Goal: Transaction & Acquisition: Obtain resource

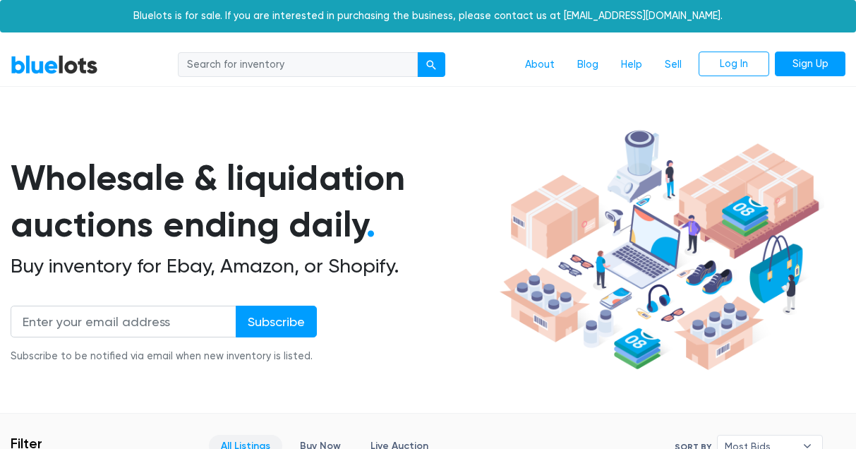
click at [375, 66] on input "search" at bounding box center [298, 64] width 240 height 25
type input "zircon"
click at [431, 64] on button "submit" at bounding box center [431, 64] width 28 height 25
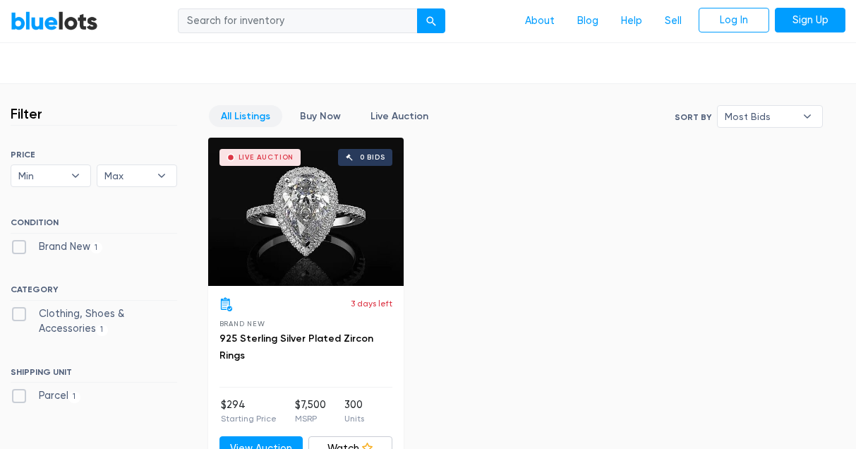
scroll to position [338, 0]
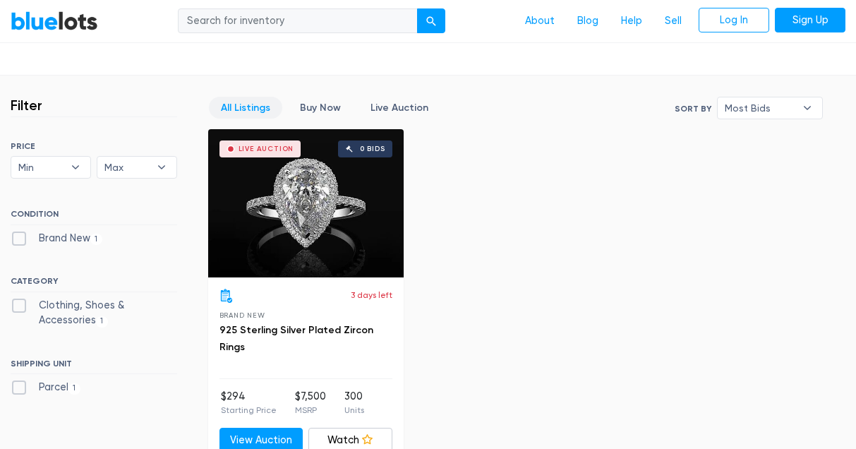
click at [311, 232] on div "Live Auction 0 bids" at bounding box center [306, 203] width 196 height 148
click at [321, 329] on link "925 Sterling Silver Plated Zircon Rings" at bounding box center [297, 338] width 154 height 29
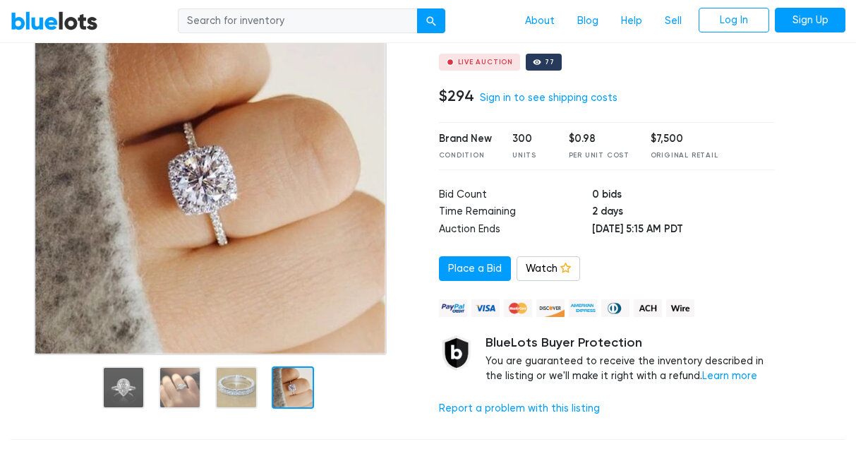
scroll to position [135, 0]
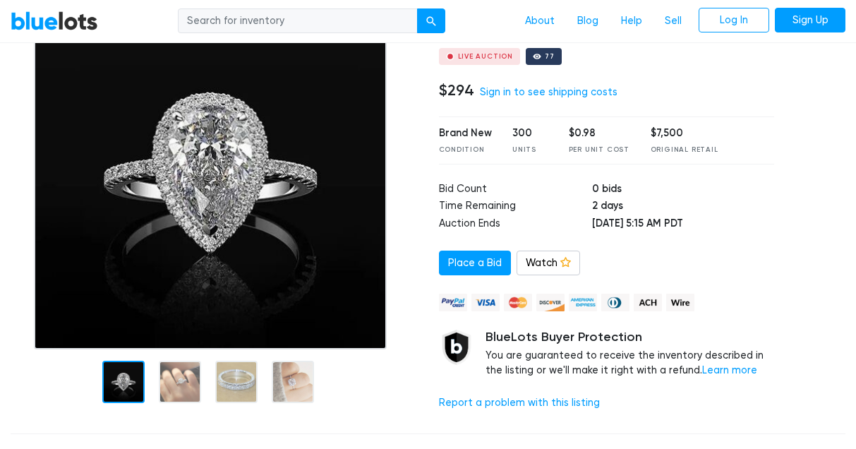
click at [126, 386] on div at bounding box center [123, 382] width 42 height 42
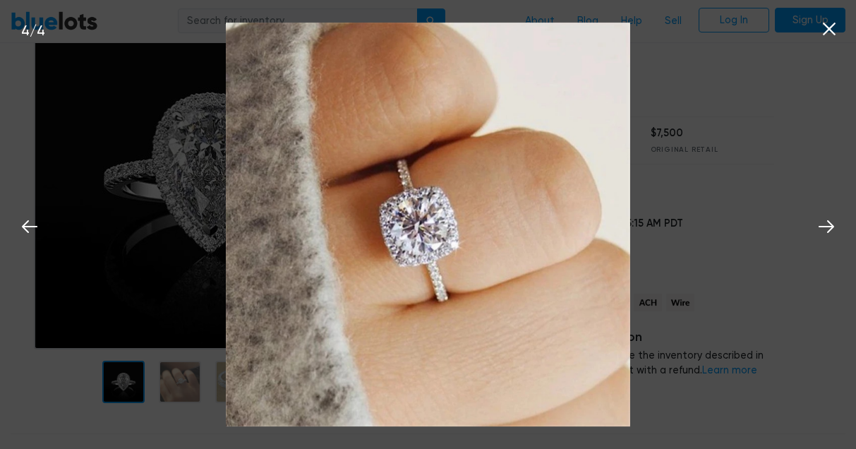
click at [827, 30] on icon at bounding box center [829, 28] width 21 height 21
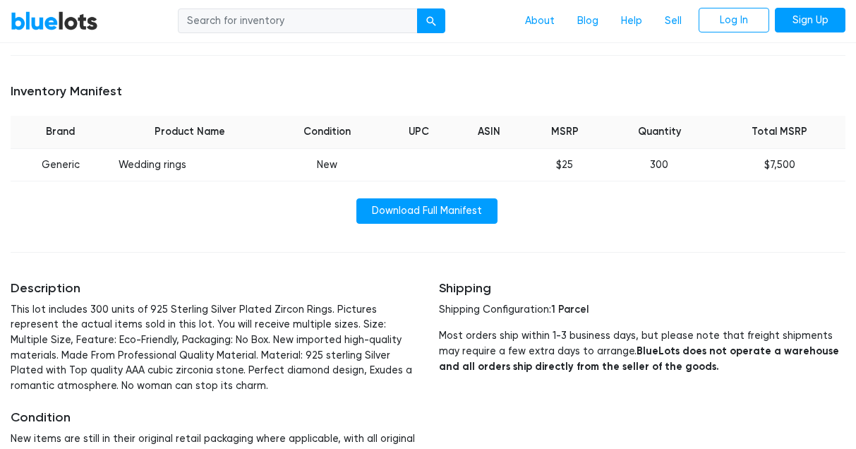
scroll to position [521, 0]
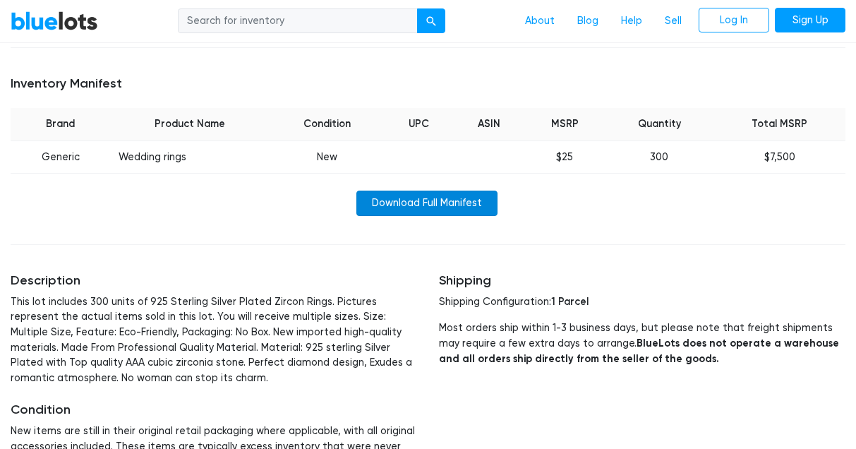
click at [404, 197] on link "Download Full Manifest" at bounding box center [426, 203] width 141 height 25
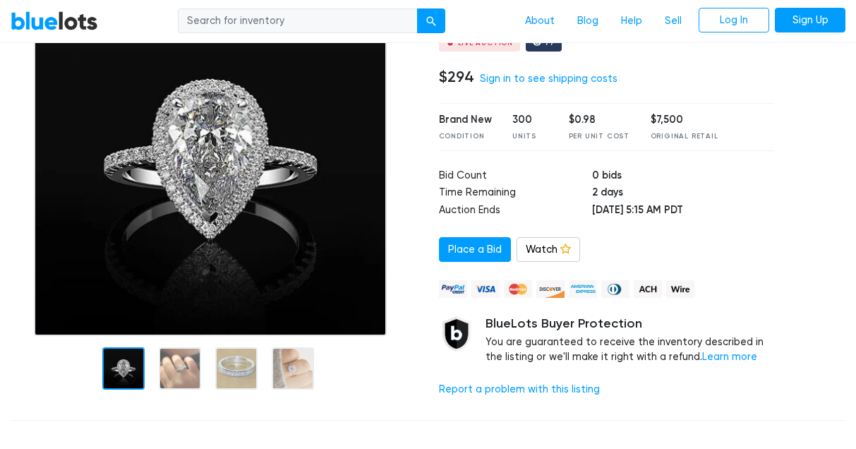
scroll to position [150, 0]
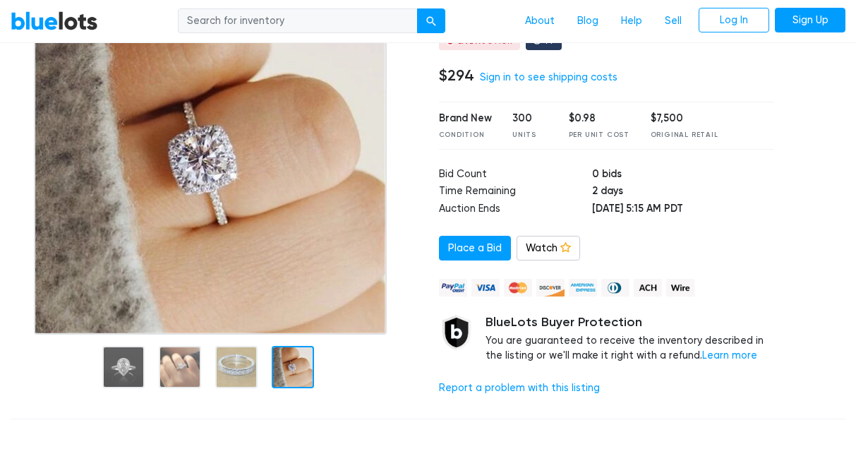
click at [282, 367] on div at bounding box center [293, 367] width 42 height 42
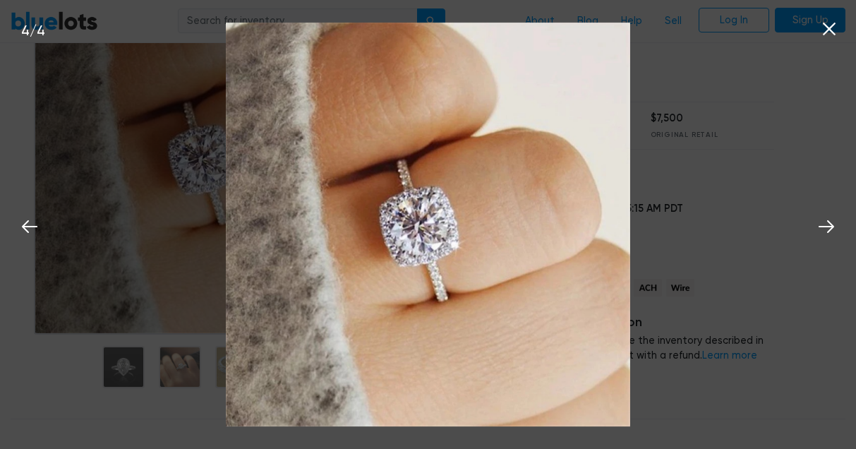
click at [729, 210] on div "4 / 4" at bounding box center [428, 224] width 856 height 449
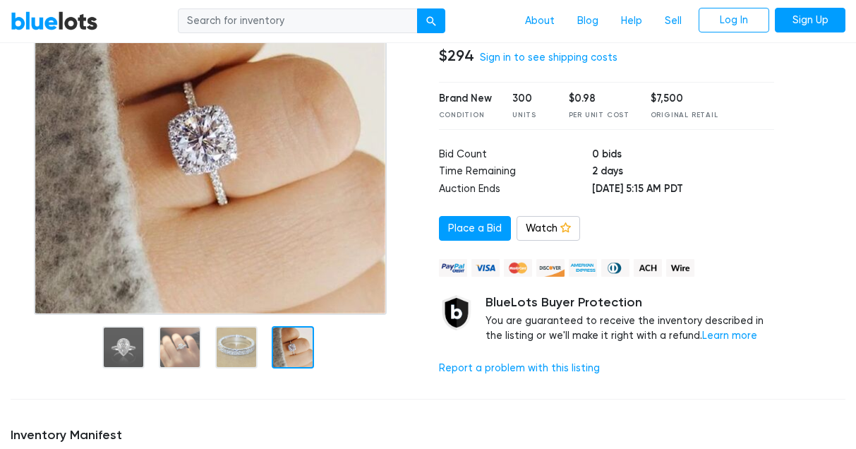
scroll to position [170, 0]
click at [210, 175] on img at bounding box center [210, 137] width 353 height 353
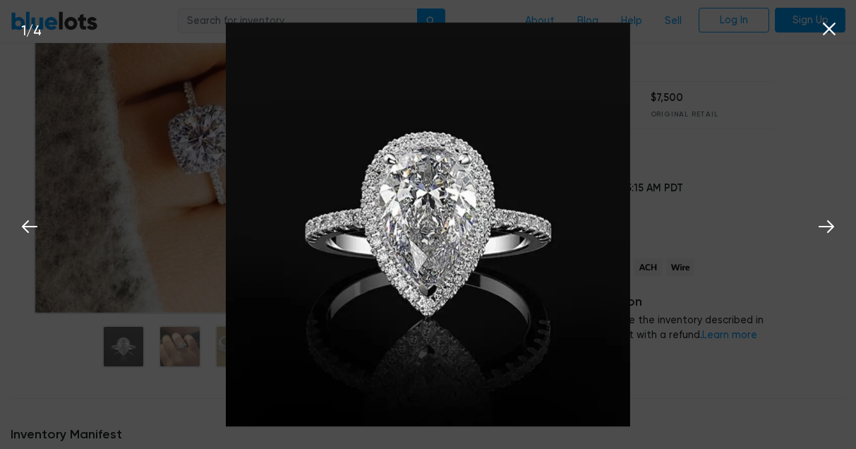
click at [47, 333] on div "1 / 4" at bounding box center [428, 224] width 856 height 449
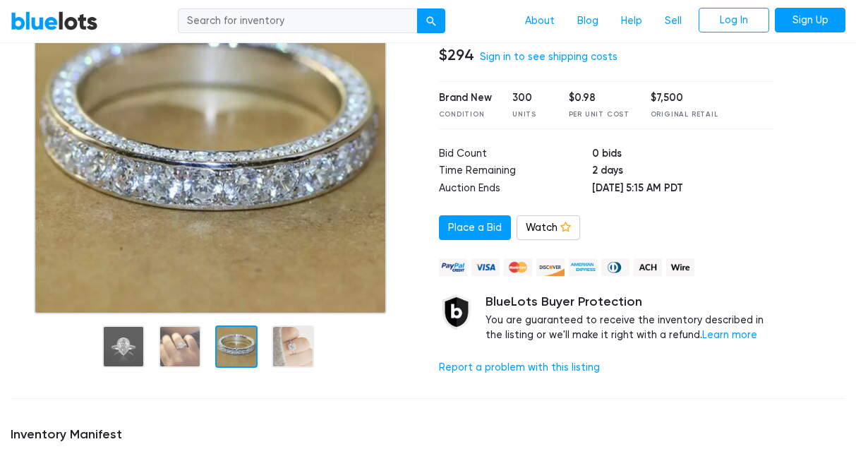
click at [231, 349] on div at bounding box center [236, 346] width 42 height 42
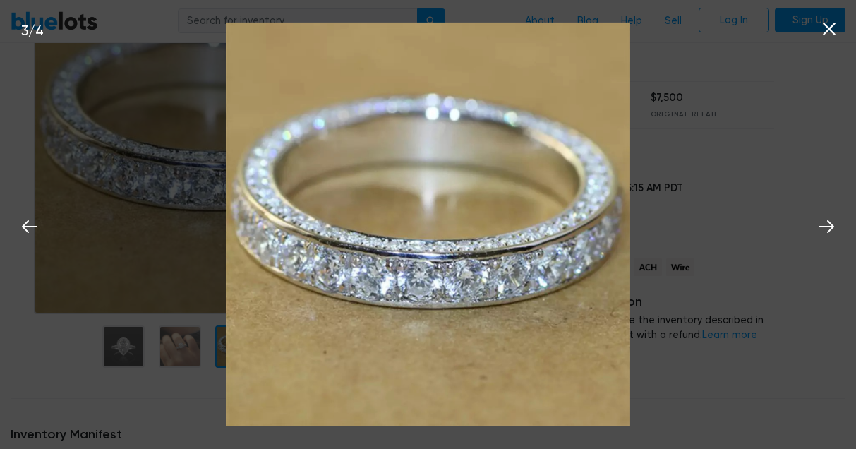
click at [155, 395] on div "3 / 4" at bounding box center [428, 224] width 856 height 449
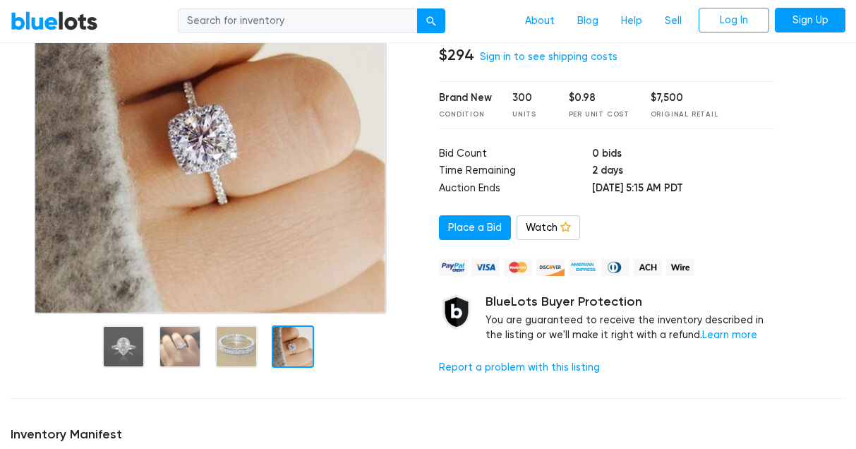
click at [345, 388] on div "Home / Liquidation / 925 Sterling Silver Plated Zircon Rings Clothing, Shoes & …" at bounding box center [428, 377] width 856 height 921
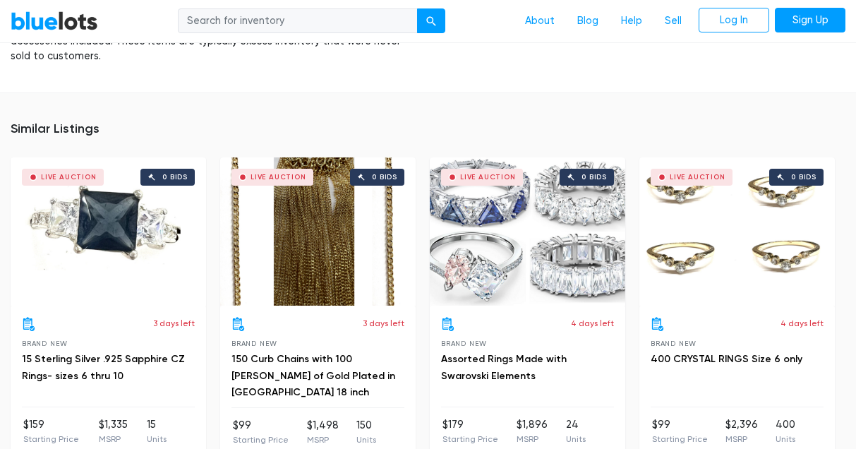
scroll to position [928, 0]
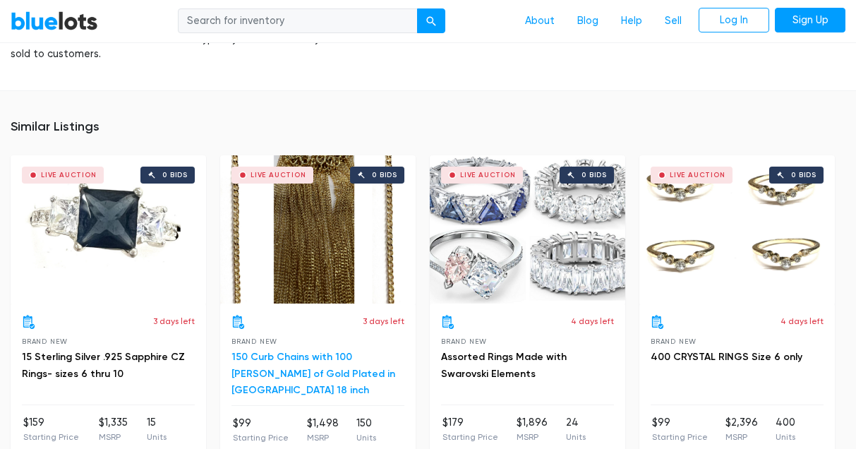
click at [333, 351] on link "150 Curb Chains with 100 [PERSON_NAME] of Gold Plated in [GEOGRAPHIC_DATA] 18 i…" at bounding box center [314, 374] width 164 height 46
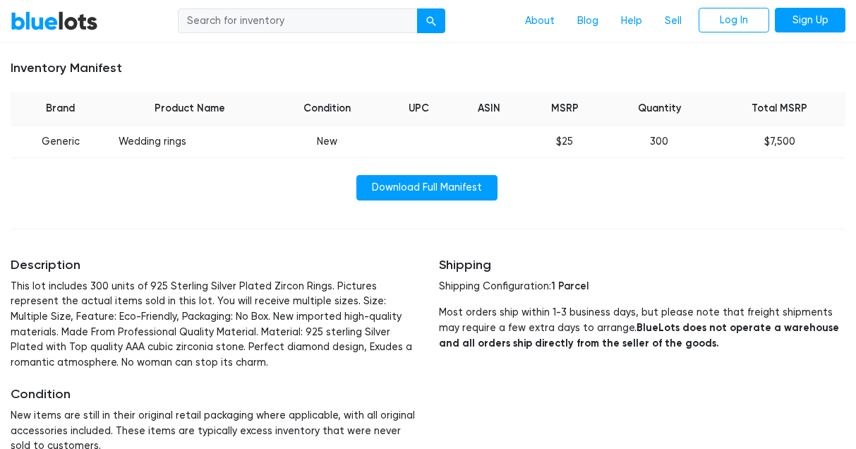
scroll to position [551, 0]
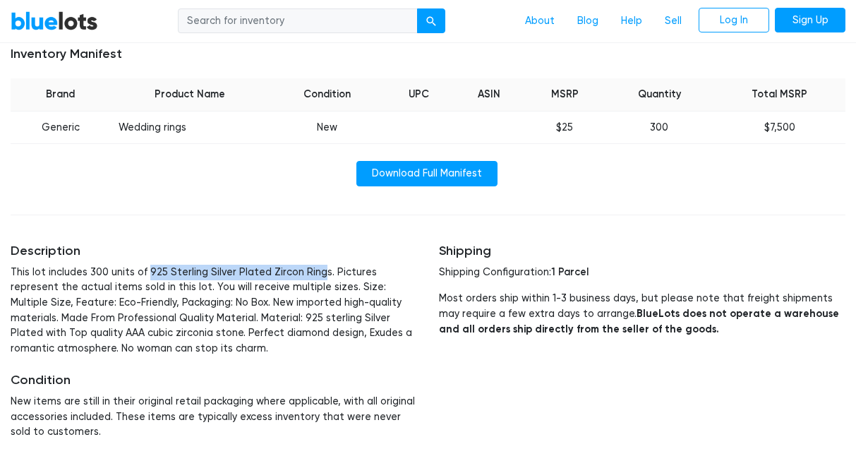
drag, startPoint x: 144, startPoint y: 265, endPoint x: 311, endPoint y: 265, distance: 167.3
click at [311, 265] on p "This lot includes 300 units of 925 Sterling Silver Plated Zircon Rings. Picture…" at bounding box center [214, 311] width 407 height 92
copy p "925 Sterling Silver Plated Zircon Ring"
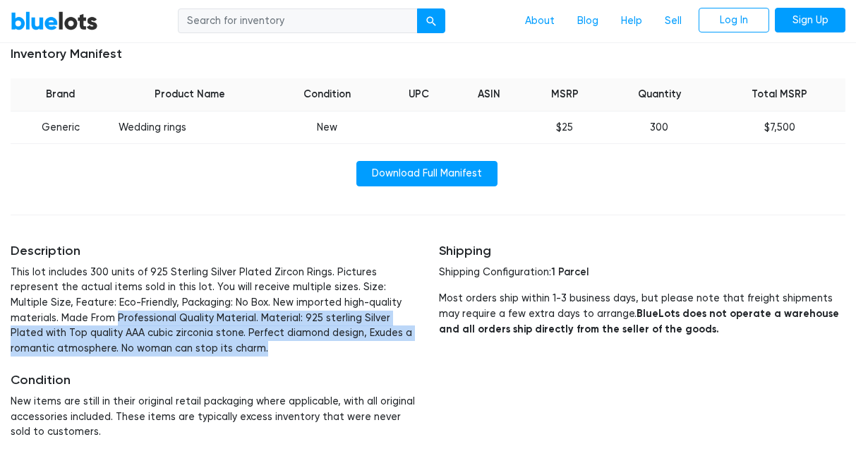
drag, startPoint x: 37, startPoint y: 307, endPoint x: 145, endPoint y: 343, distance: 113.2
click at [145, 343] on p "This lot includes 300 units of 925 Sterling Silver Plated Zircon Rings. Picture…" at bounding box center [214, 311] width 407 height 92
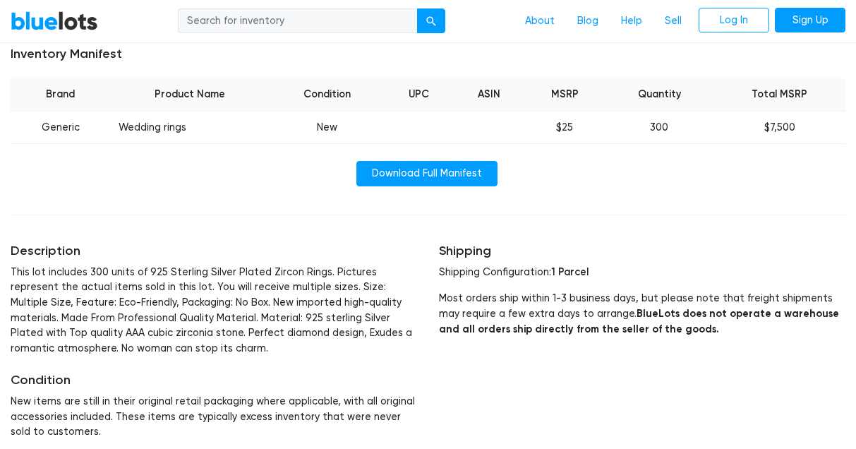
click at [208, 294] on p "This lot includes 300 units of 925 Sterling Silver Plated Zircon Rings. Picture…" at bounding box center [214, 311] width 407 height 92
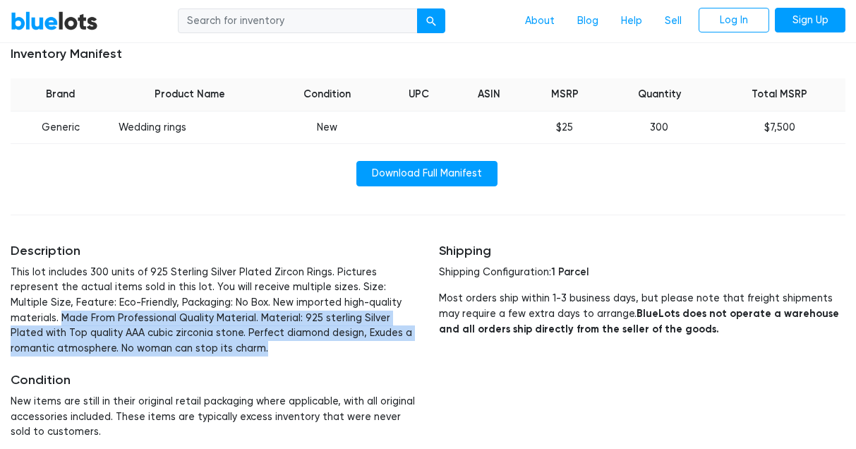
drag, startPoint x: 385, startPoint y: 292, endPoint x: 414, endPoint y: 340, distance: 55.4
click at [414, 340] on p "This lot includes 300 units of 925 Sterling Silver Plated Zircon Rings. Picture…" at bounding box center [214, 311] width 407 height 92
copy p "Made From Professional Quality Material. Material: 925 sterling Silver Plated w…"
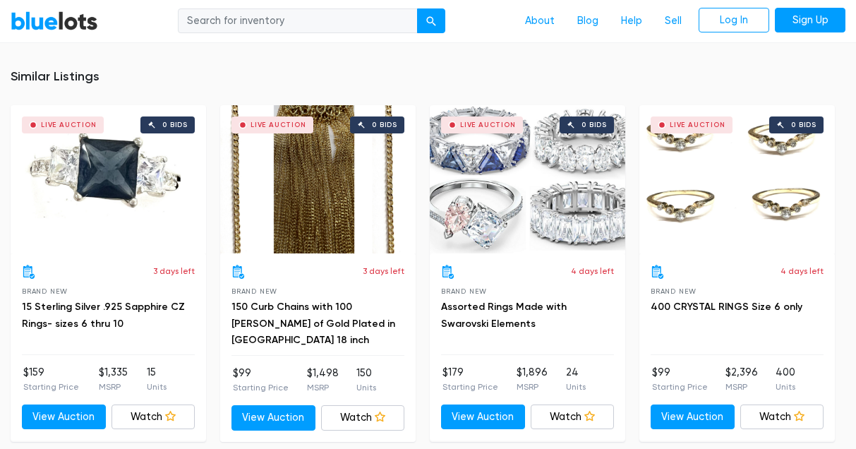
scroll to position [980, 0]
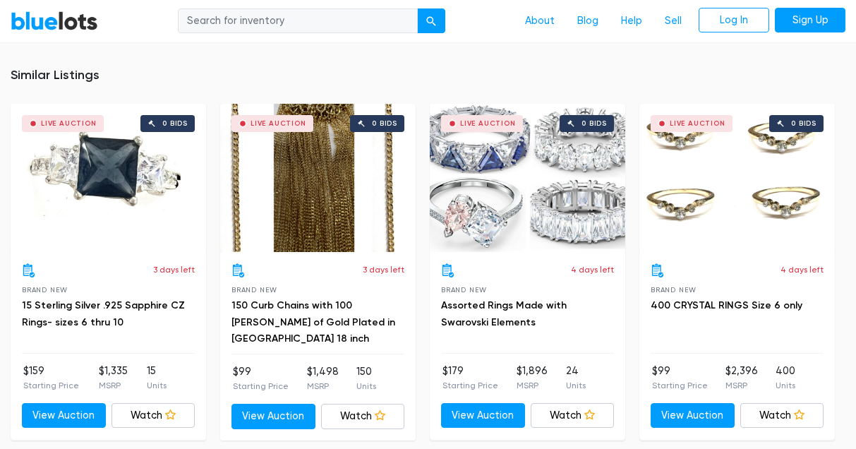
click at [304, 20] on input "search" at bounding box center [298, 20] width 240 height 25
type input "jewelry"
click at [431, 20] on button "submit" at bounding box center [431, 20] width 28 height 25
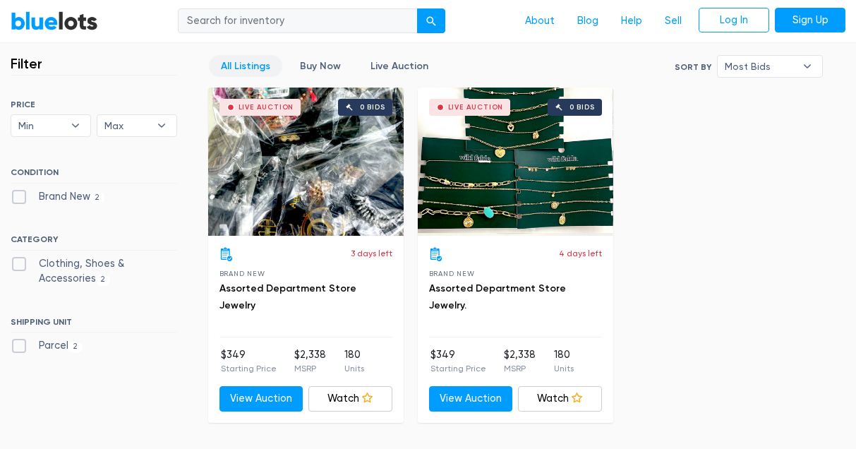
scroll to position [380, 0]
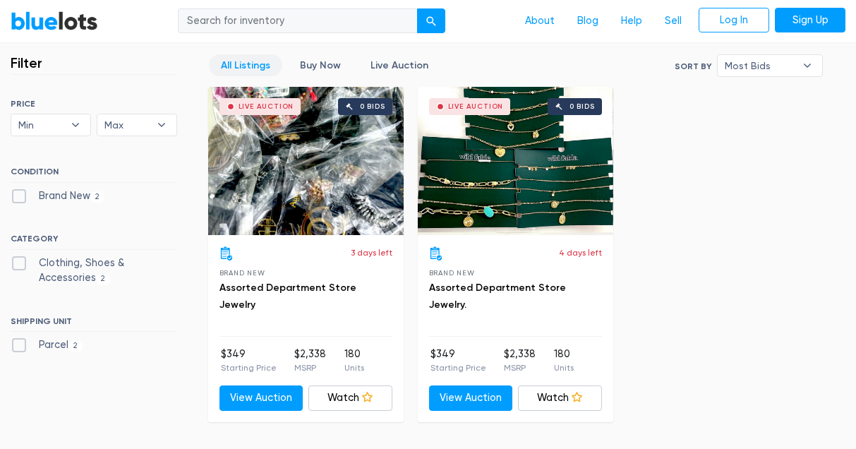
click at [314, 171] on div "Live Auction 0 bids" at bounding box center [306, 161] width 196 height 148
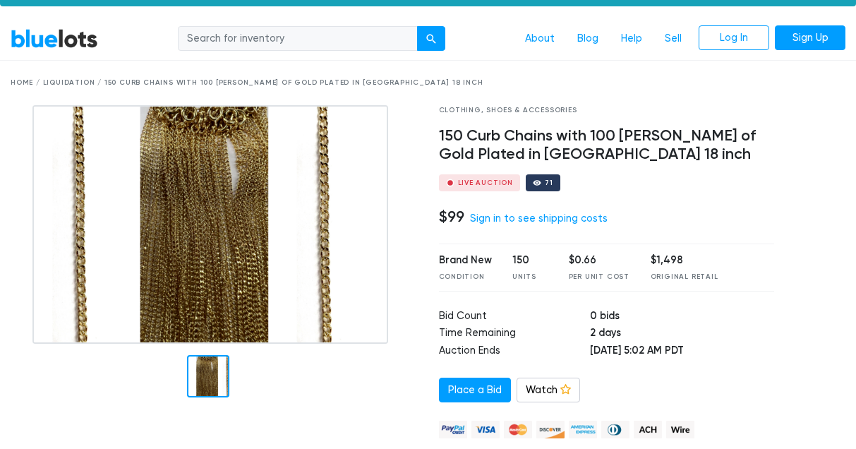
scroll to position [25, 0]
